Goal: Check status: Check status

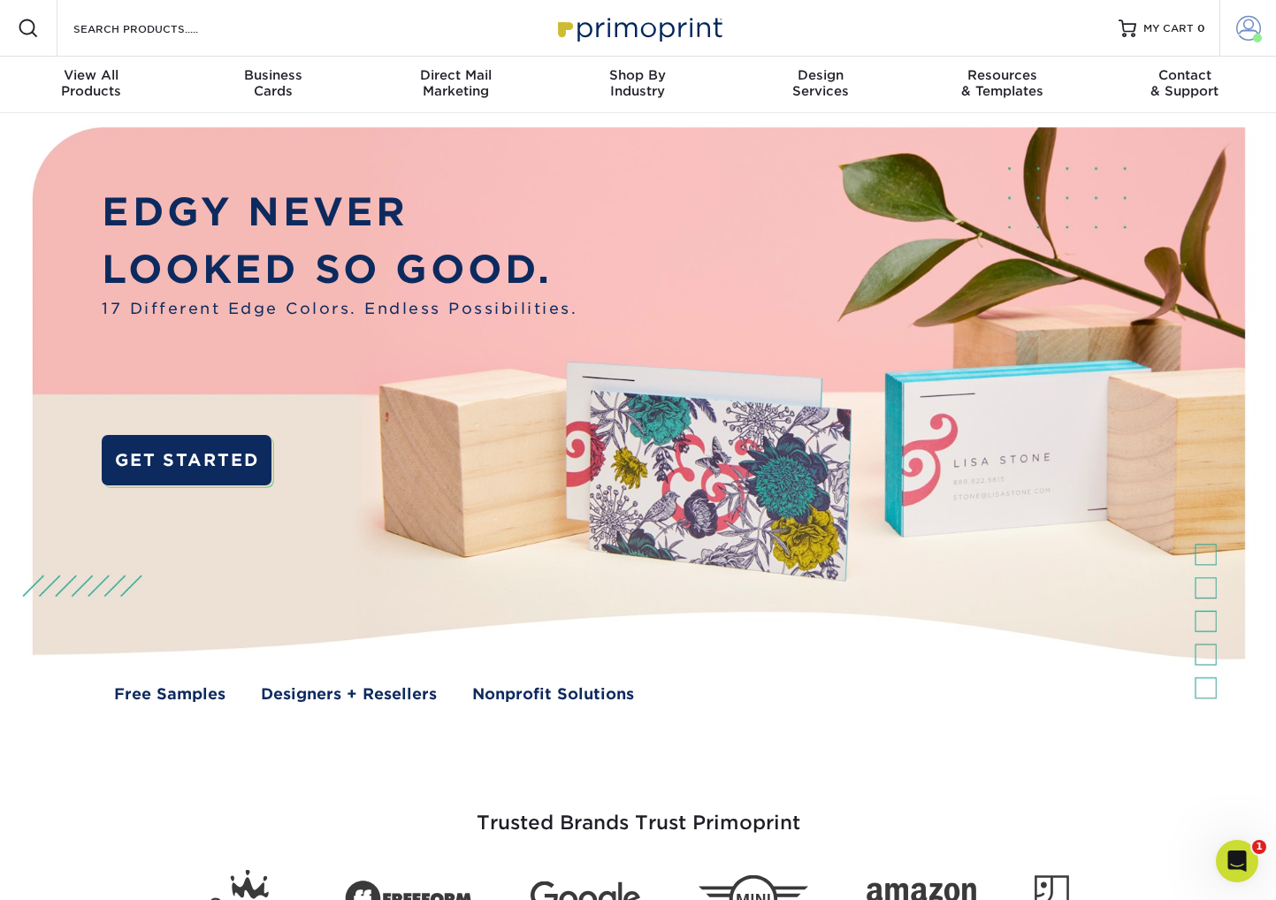
click at [1248, 31] on span at bounding box center [1249, 28] width 25 height 25
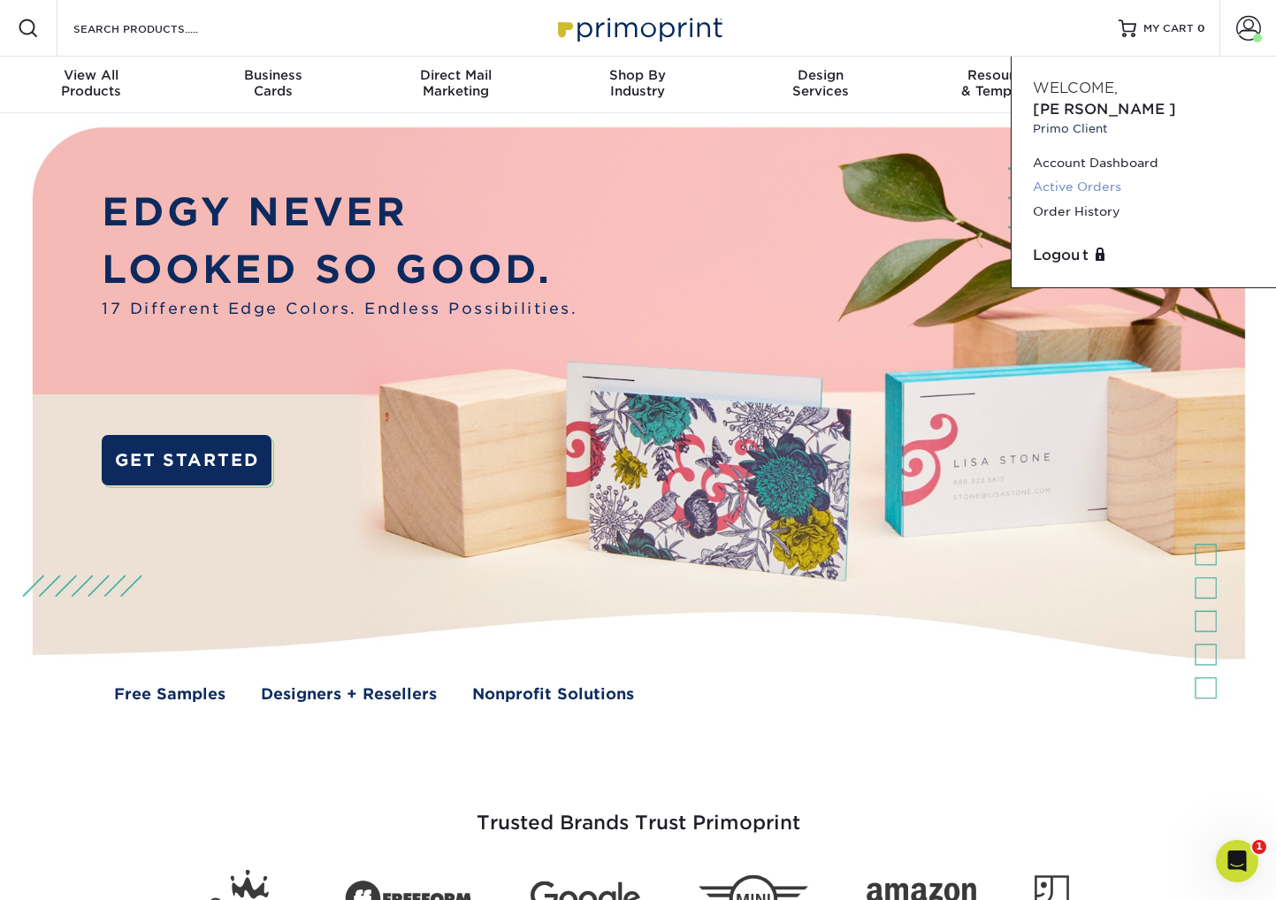
click at [1096, 175] on link "Active Orders" at bounding box center [1144, 187] width 222 height 24
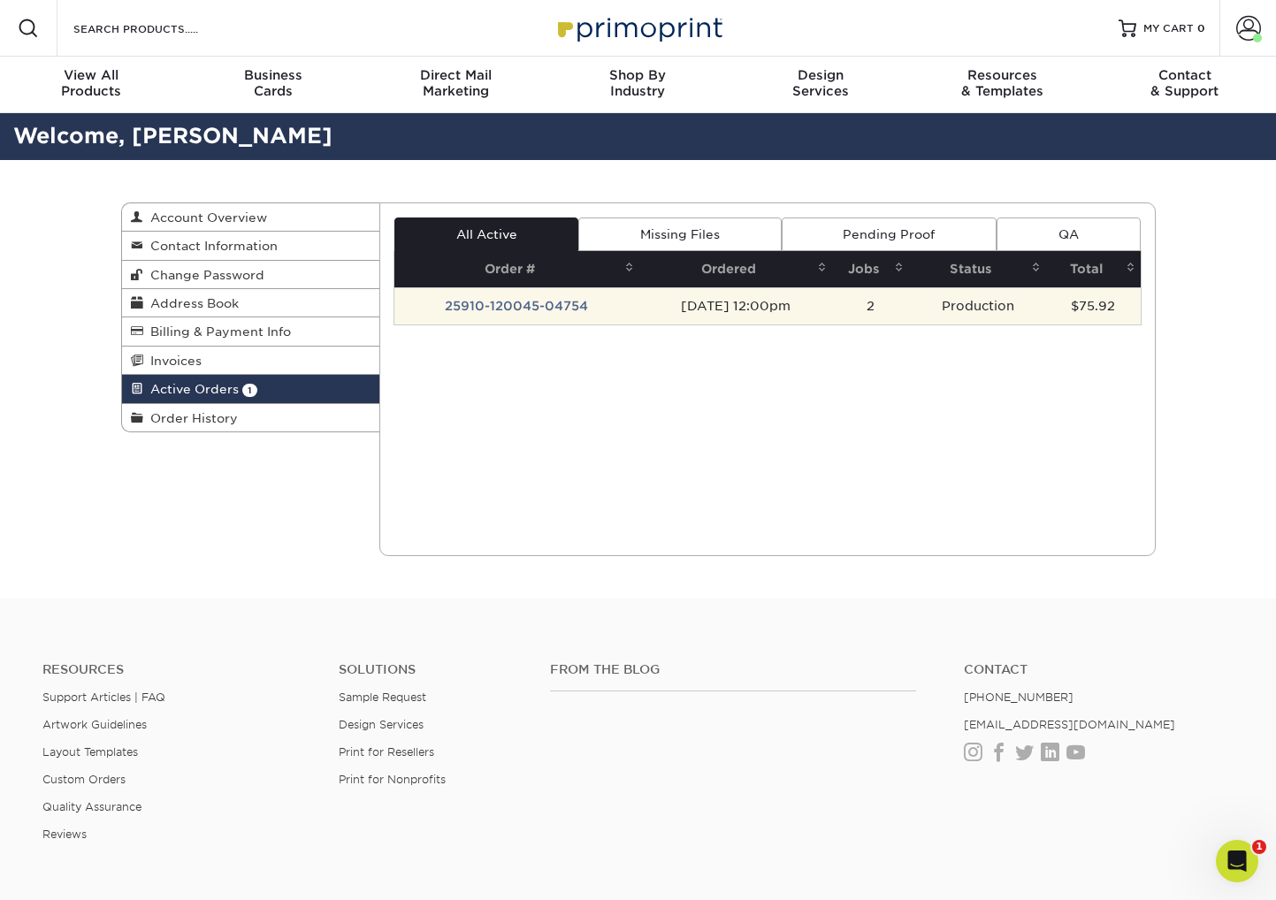
click at [959, 301] on td "Production" at bounding box center [977, 305] width 137 height 37
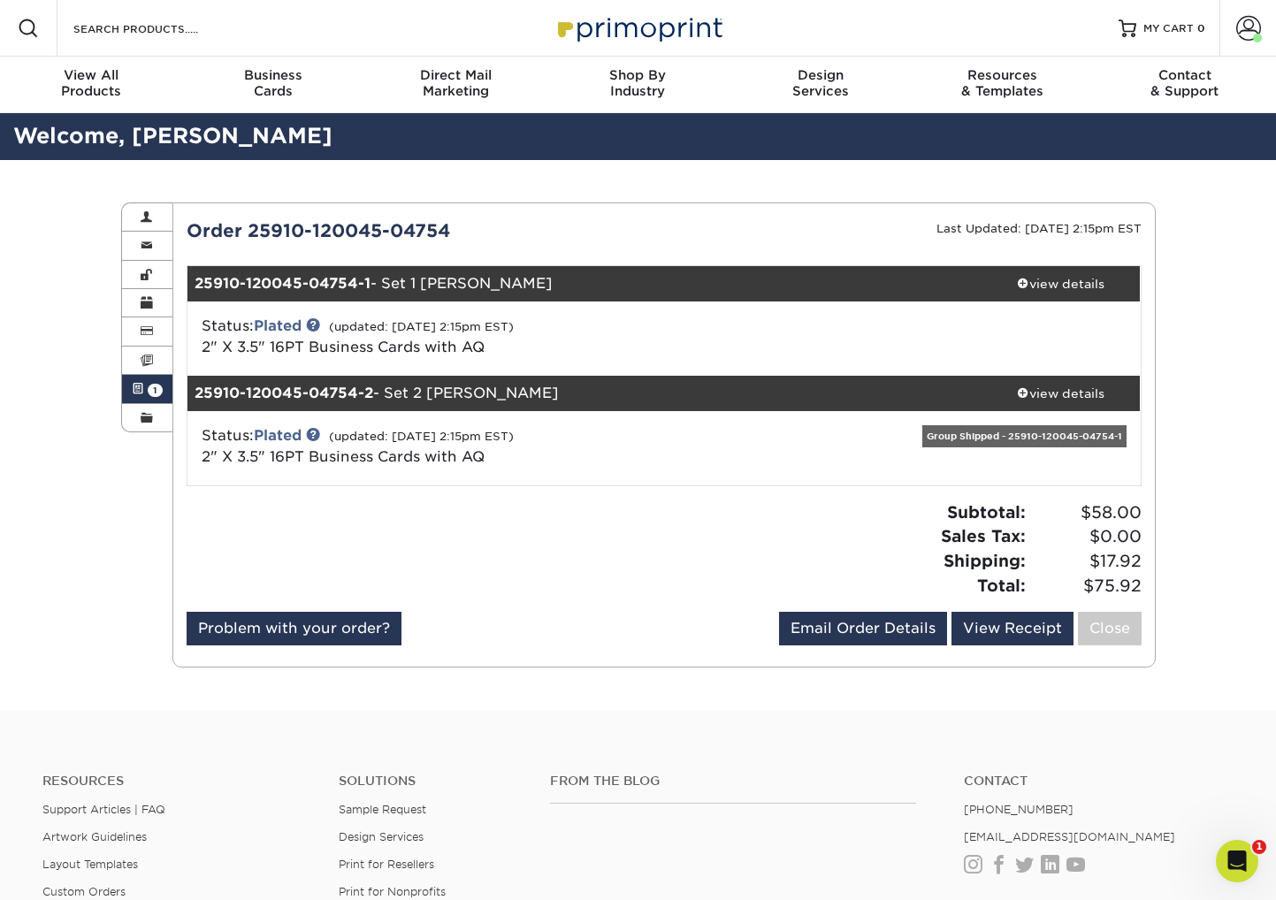
click at [956, 434] on div "Group Shipped - 25910-120045-04754-1" at bounding box center [1025, 436] width 204 height 22
click at [296, 431] on link "Plated" at bounding box center [278, 435] width 48 height 17
